Goal: Task Accomplishment & Management: Complete application form

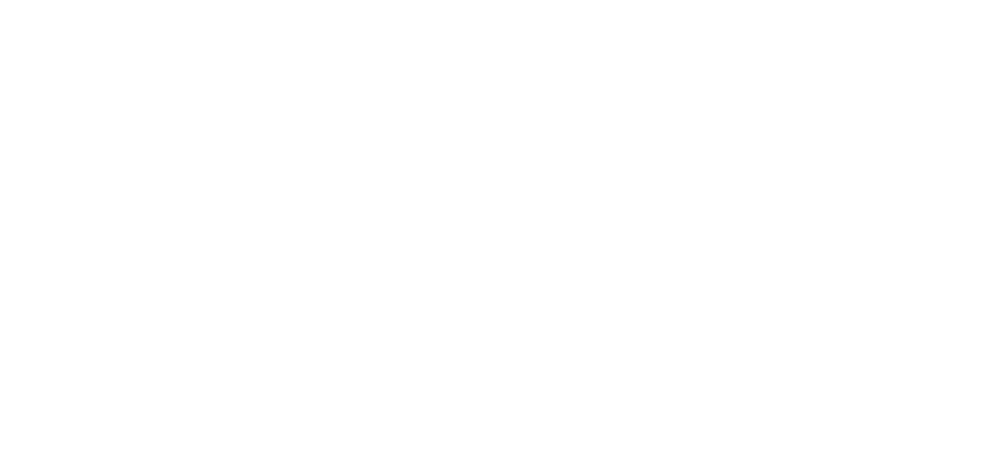
click at [0, 0] on html at bounding box center [0, 0] width 0 height 0
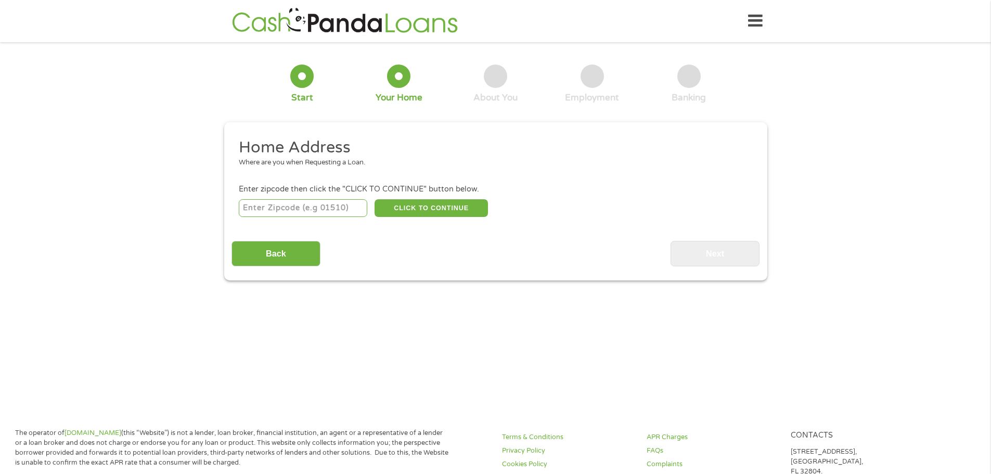
click at [331, 212] on input "number" at bounding box center [303, 208] width 129 height 18
drag, startPoint x: 279, startPoint y: 213, endPoint x: 241, endPoint y: 214, distance: 38.0
click at [241, 214] on input "3121" at bounding box center [303, 208] width 129 height 18
type input "39180"
click at [431, 208] on button "CLICK TO CONTINUE" at bounding box center [431, 208] width 113 height 18
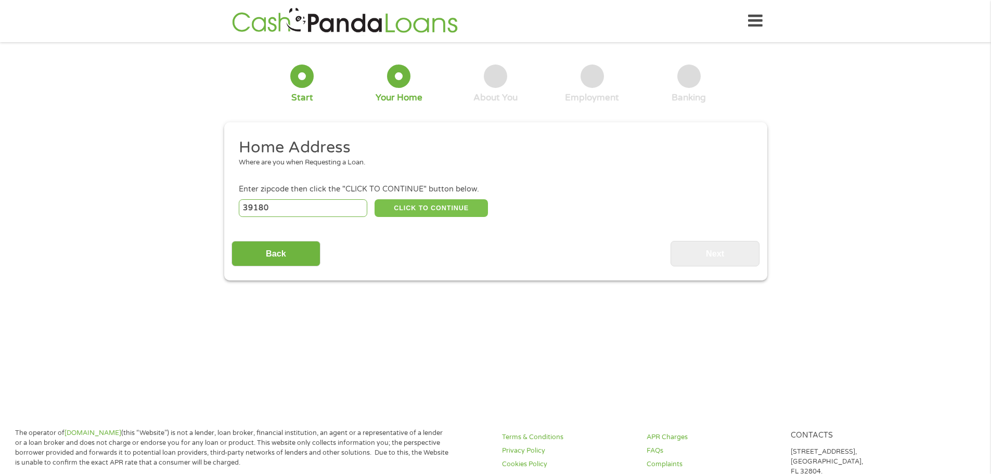
type input "39180"
type input "Vicksburg"
select select "[US_STATE]"
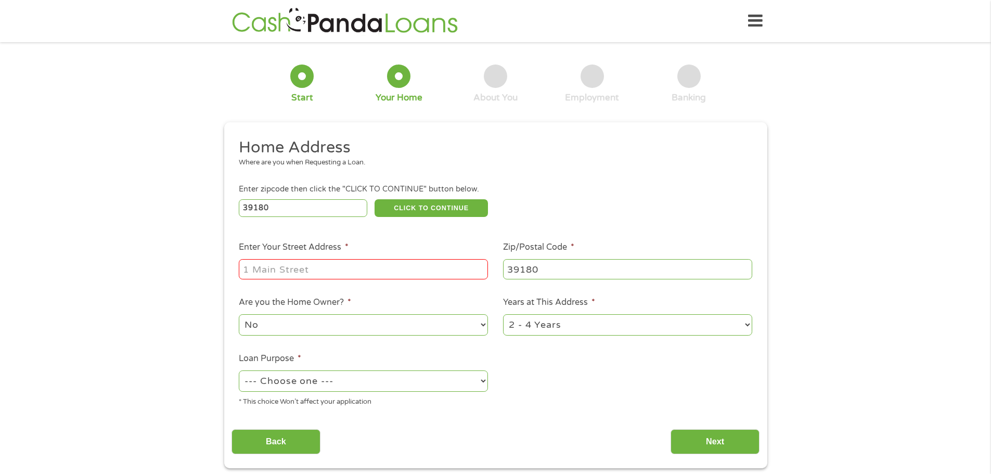
click at [379, 265] on input "Enter Your Street Address *" at bounding box center [363, 269] width 249 height 20
type input "[STREET_ADDRESS]"
click at [460, 323] on select "No Yes" at bounding box center [363, 324] width 249 height 21
click at [239, 314] on select "No Yes" at bounding box center [363, 324] width 249 height 21
click at [456, 375] on select "--- Choose one --- Pay Bills Debt Consolidation Home Improvement Major Purchase…" at bounding box center [363, 380] width 249 height 21
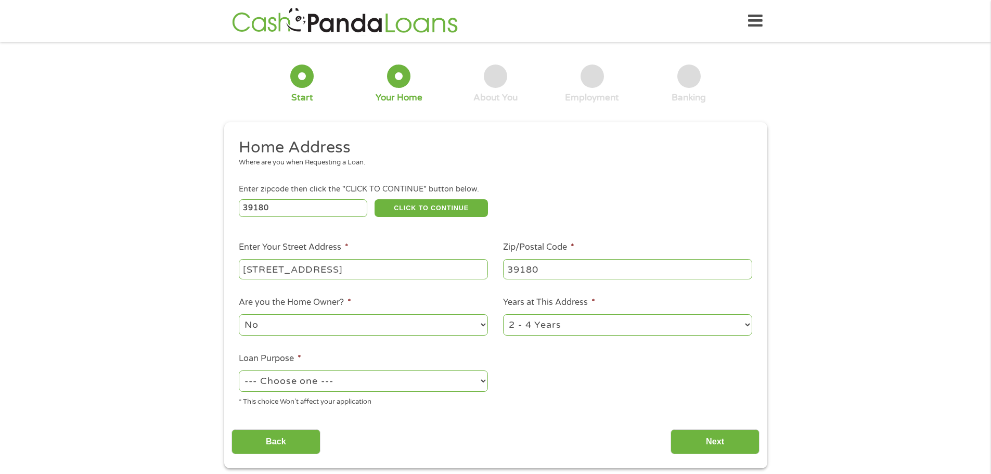
select select "paybills"
click at [239, 370] on select "--- Choose one --- Pay Bills Debt Consolidation Home Improvement Major Purchase…" at bounding box center [363, 380] width 249 height 21
click at [692, 439] on input "Next" at bounding box center [715, 441] width 89 height 25
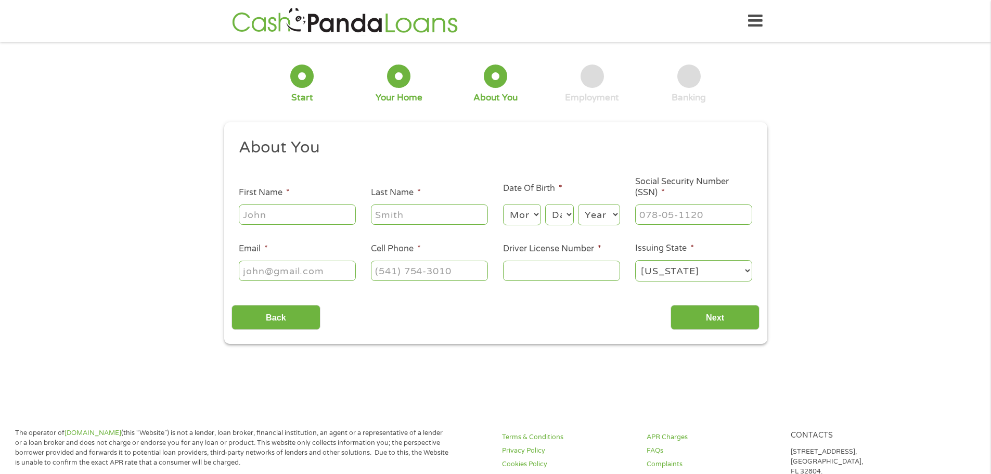
scroll to position [4, 4]
click at [323, 213] on input "First Name *" at bounding box center [297, 214] width 117 height 20
type input "Sheambree"
type input "[PERSON_NAME]"
click at [520, 216] on select "Month 1 2 3 4 5 6 7 8 9 10 11 12" at bounding box center [522, 214] width 38 height 21
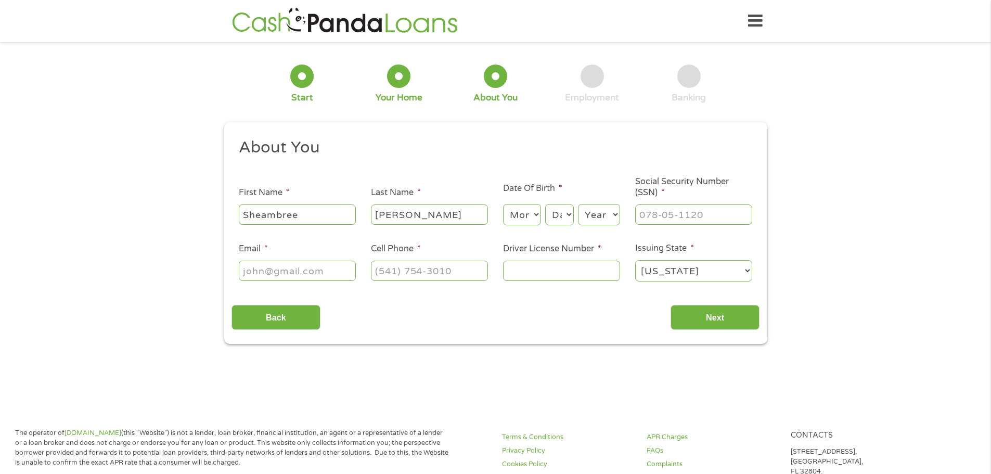
select select "11"
click at [503, 204] on select "Month 1 2 3 4 5 6 7 8 9 10 11 12" at bounding box center [522, 214] width 38 height 21
drag, startPoint x: 554, startPoint y: 213, endPoint x: 558, endPoint y: 242, distance: 30.0
click at [554, 213] on select "Day 1 2 3 4 5 6 7 8 9 10 11 12 13 14 15 16 17 18 19 20 21 22 23 24 25 26 27 28 …" at bounding box center [559, 214] width 28 height 21
select select "27"
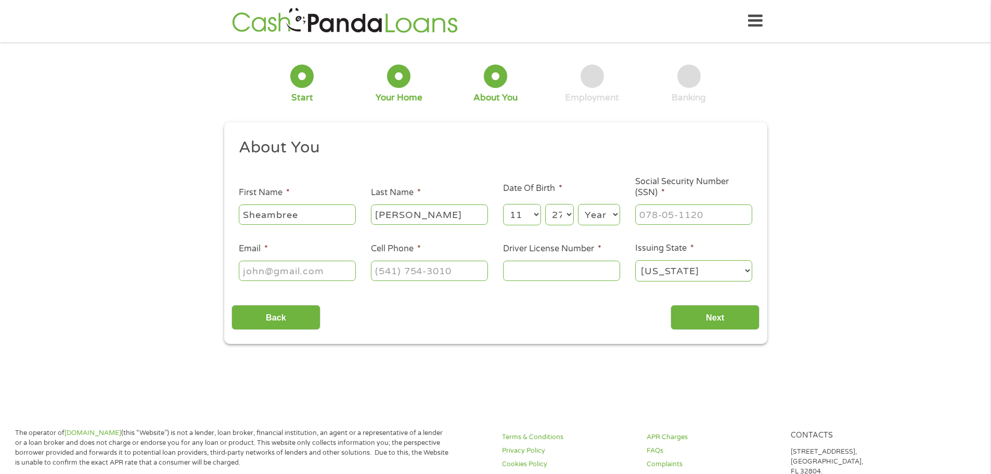
click at [545, 204] on select "Day 1 2 3 4 5 6 7 8 9 10 11 12 13 14 15 16 17 18 19 20 21 22 23 24 25 26 27 28 …" at bounding box center [559, 214] width 28 height 21
click at [598, 208] on select "Year [DATE] 2006 2005 2004 2003 2002 2001 2000 1999 1998 1997 1996 1995 1994 19…" at bounding box center [599, 214] width 42 height 21
select select "1992"
click at [578, 204] on select "Year [DATE] 2006 2005 2004 2003 2002 2001 2000 1999 1998 1997 1996 1995 1994 19…" at bounding box center [599, 214] width 42 height 21
click at [676, 222] on input "___-__-____" at bounding box center [693, 214] width 117 height 20
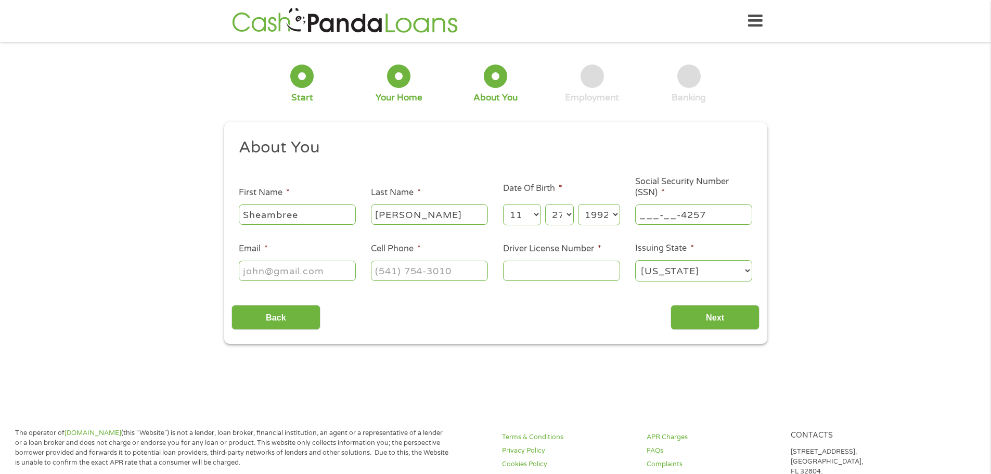
drag, startPoint x: 710, startPoint y: 215, endPoint x: 674, endPoint y: 216, distance: 36.4
click at [674, 216] on input "___-__-4257" at bounding box center [693, 214] width 117 height 20
click at [643, 216] on input "___-__-____" at bounding box center [693, 214] width 117 height 20
type input "425-75-7955"
click at [322, 276] on input "Email *" at bounding box center [297, 271] width 117 height 20
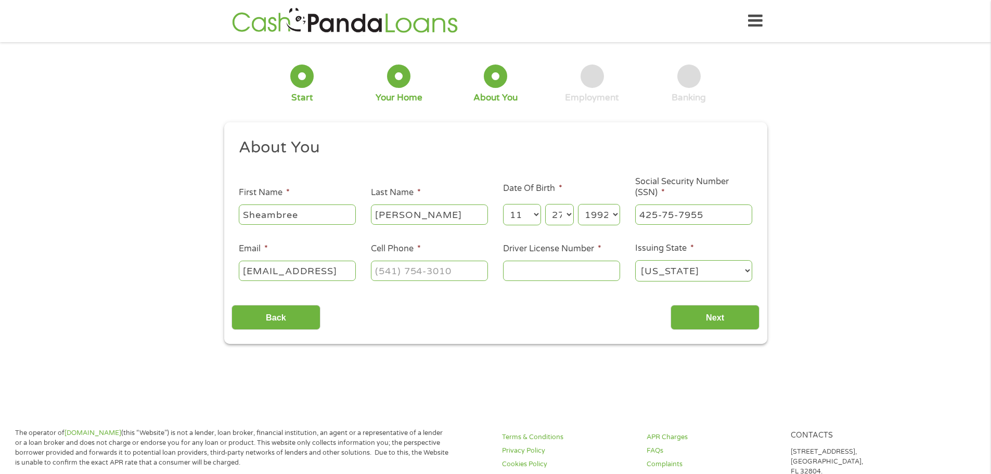
scroll to position [0, 11]
type input "[EMAIL_ADDRESS]"
type input "(___) ___-____"
click at [341, 270] on input "[EMAIL_ADDRESS]" at bounding box center [297, 271] width 117 height 20
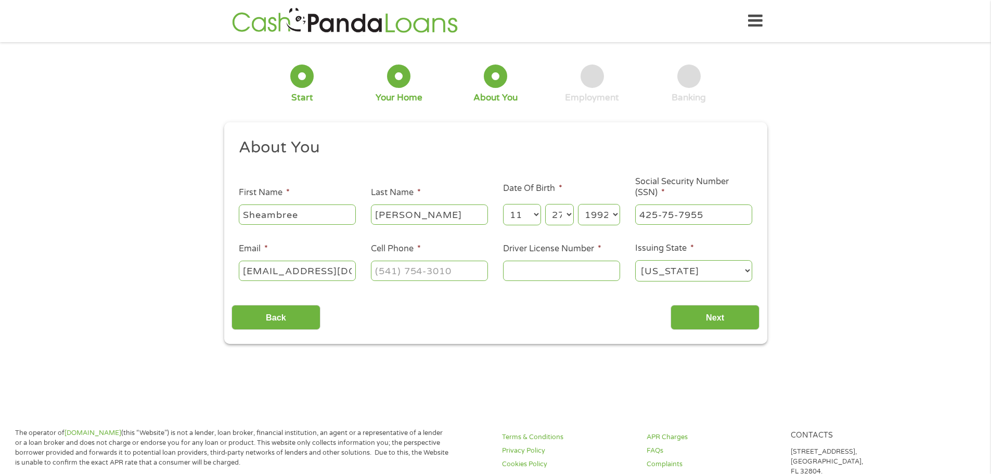
type input "[EMAIL_ADDRESS][DOMAIN_NAME]"
click at [389, 272] on input "(___) ___-____" at bounding box center [429, 271] width 117 height 20
type input "[PHONE_NUMBER]"
type input "802419416"
click at [727, 326] on input "Next" at bounding box center [715, 317] width 89 height 25
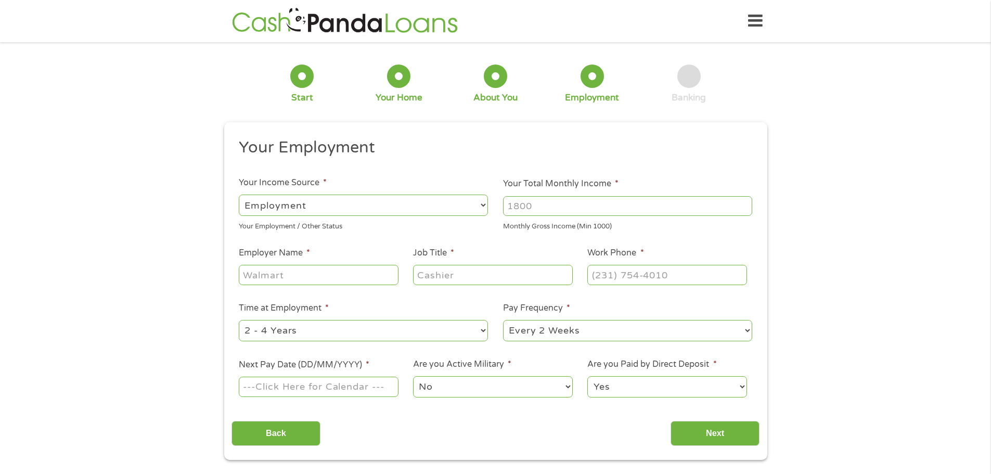
scroll to position [4, 4]
click at [522, 205] on input "Your Total Monthly Income *" at bounding box center [627, 206] width 249 height 20
type input "3200"
click at [305, 283] on input "Employer Name *" at bounding box center [318, 275] width 159 height 20
type input "Blue Magma Residential"
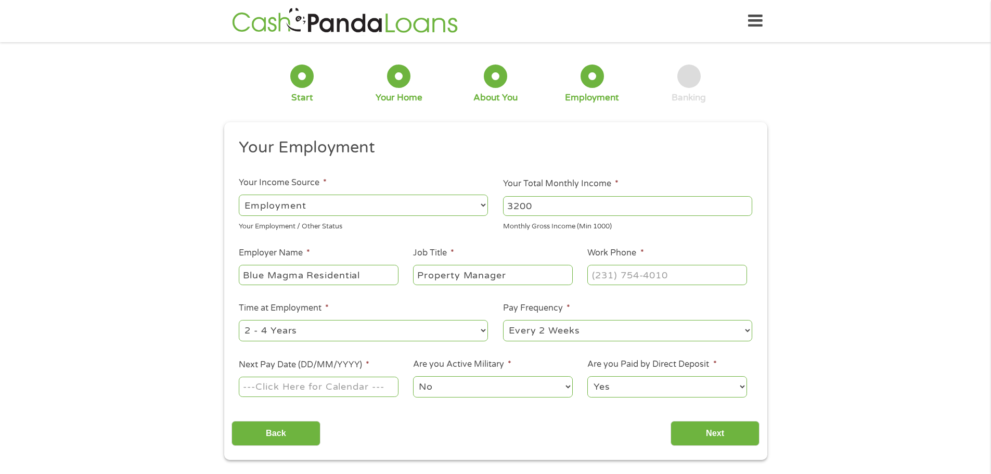
type input "Property Manager"
type input "[PHONE_NUMBER]"
click at [609, 333] on select "--- Choose one --- Every 2 Weeks Every Week Monthly Semi-Monthly" at bounding box center [627, 330] width 249 height 21
click at [503, 320] on select "--- Choose one --- Every 2 Weeks Every Week Monthly Semi-Monthly" at bounding box center [627, 330] width 249 height 21
click at [337, 380] on input "Next Pay Date (DD/MM/YYYY) *" at bounding box center [318, 387] width 159 height 20
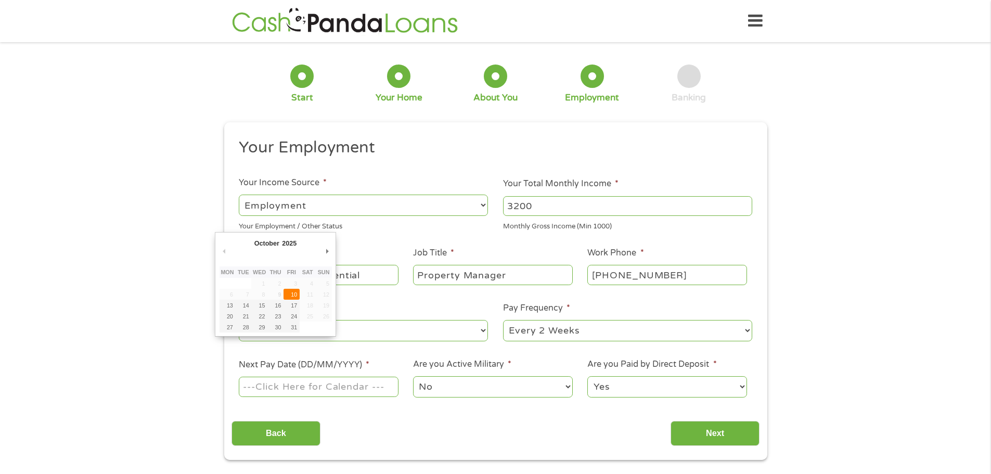
type input "[DATE]"
click at [456, 388] on select "No Yes" at bounding box center [492, 386] width 159 height 21
click at [590, 348] on ul "Your Employment Your Income Source * --- Choose one --- Employment [DEMOGRAPHIC…" at bounding box center [496, 272] width 528 height 270
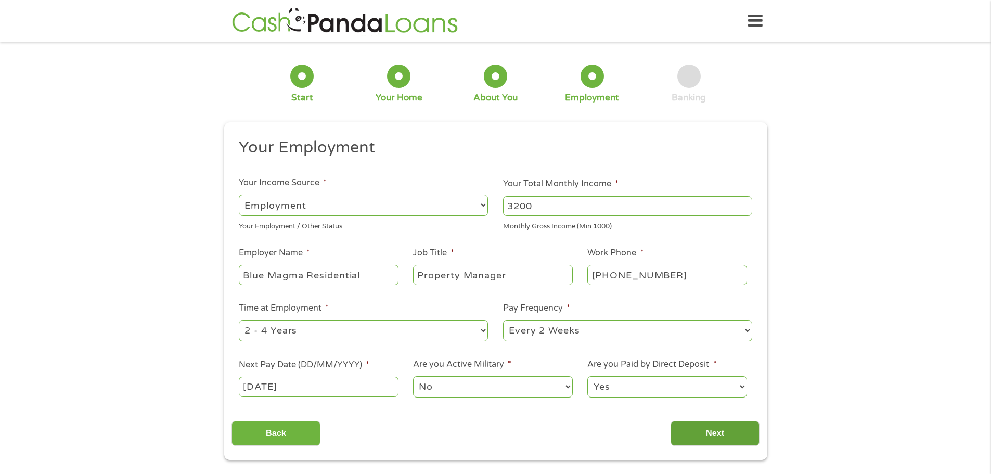
click at [703, 429] on input "Next" at bounding box center [715, 433] width 89 height 25
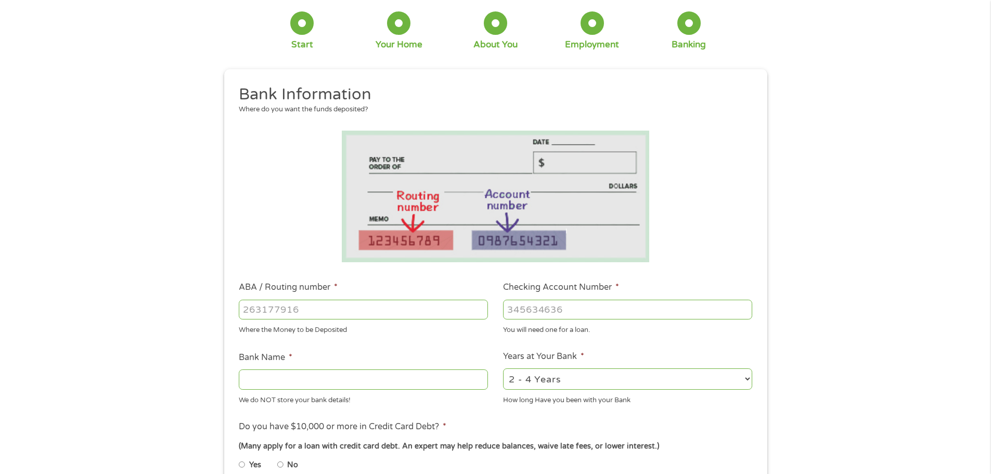
scroll to position [104, 0]
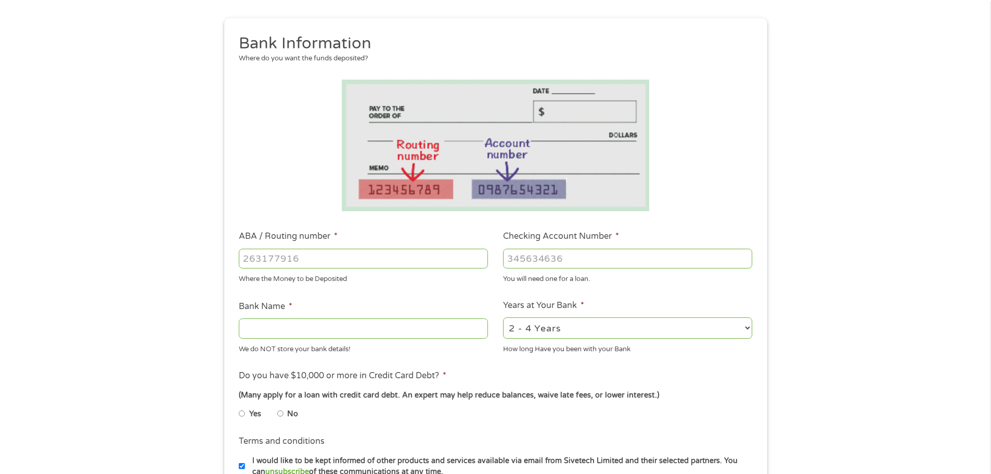
click at [318, 267] on input "ABA / Routing number *" at bounding box center [363, 259] width 249 height 20
click at [330, 261] on input "ABA / Routing number *" at bounding box center [363, 259] width 249 height 20
type input "065305436"
type input "REGIONS BANK"
type input "065305436"
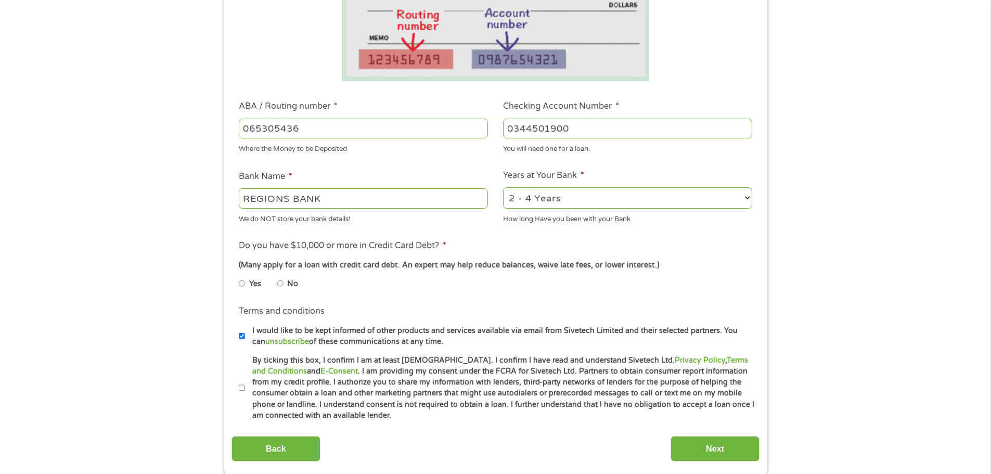
scroll to position [260, 0]
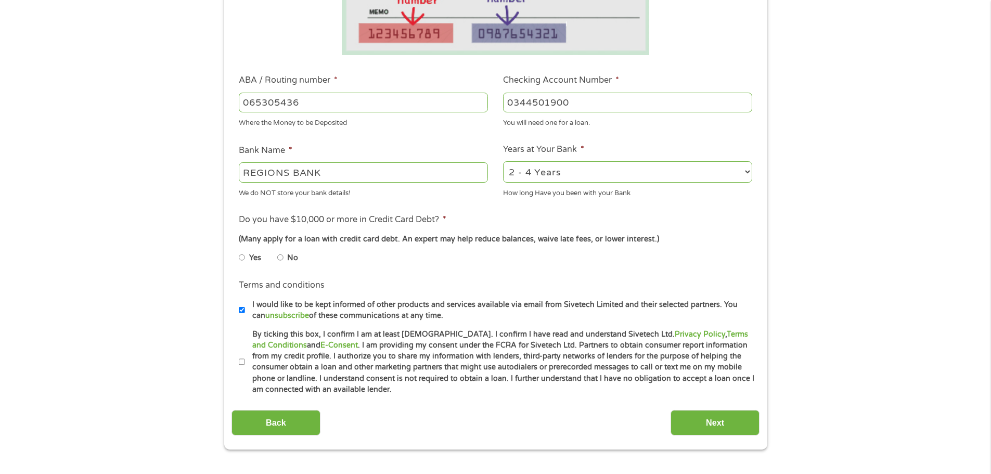
type input "0344501900"
click at [287, 254] on li "No" at bounding box center [295, 258] width 37 height 20
click at [282, 257] on input "No" at bounding box center [280, 257] width 6 height 17
radio input "true"
click at [241, 311] on input "I would like to be kept informed of other products and services available via e…" at bounding box center [242, 310] width 6 height 17
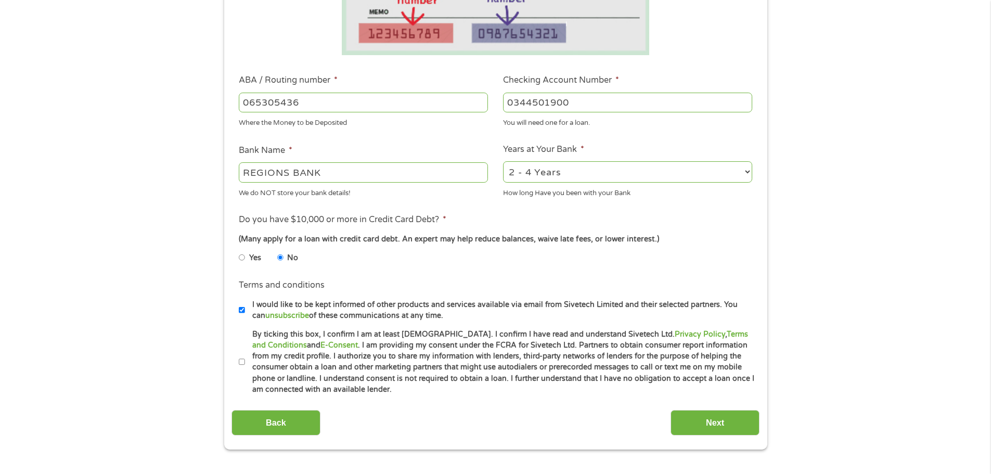
checkbox input "false"
click at [243, 360] on input "By ticking this box, I confirm I am at least [DEMOGRAPHIC_DATA]. I confirm I ha…" at bounding box center [242, 362] width 6 height 17
checkbox input "true"
click at [726, 418] on input "Next" at bounding box center [715, 422] width 89 height 25
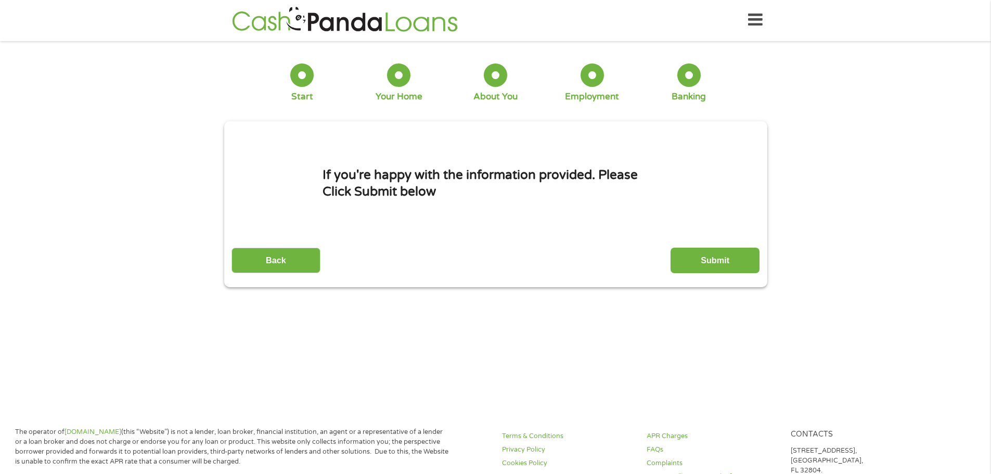
scroll to position [0, 0]
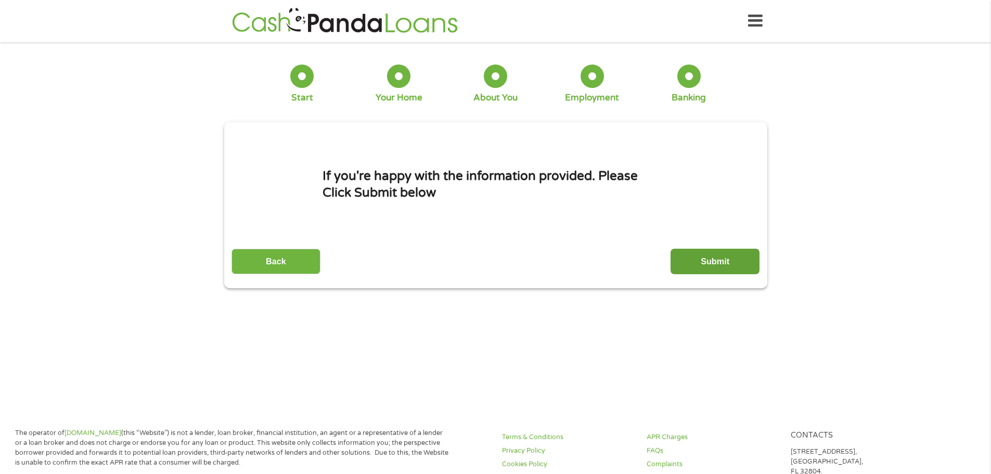
click at [736, 266] on input "Submit" at bounding box center [715, 261] width 89 height 25
